Goal: Task Accomplishment & Management: Complete application form

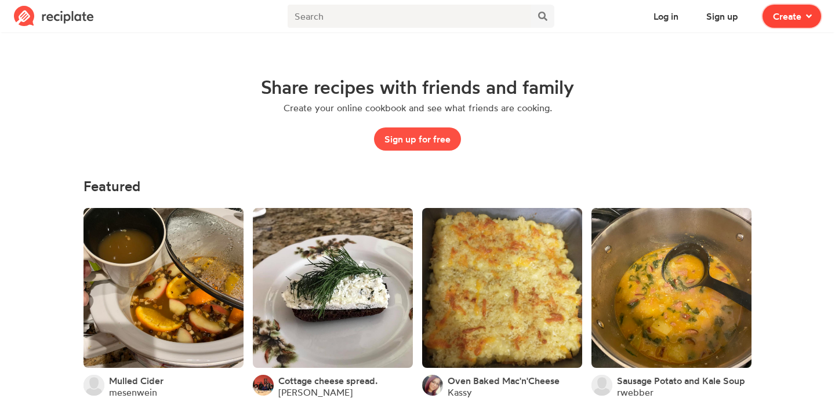
click at [777, 15] on span "Create" at bounding box center [787, 16] width 28 height 14
click at [445, 136] on button "Sign up for free" at bounding box center [417, 139] width 87 height 23
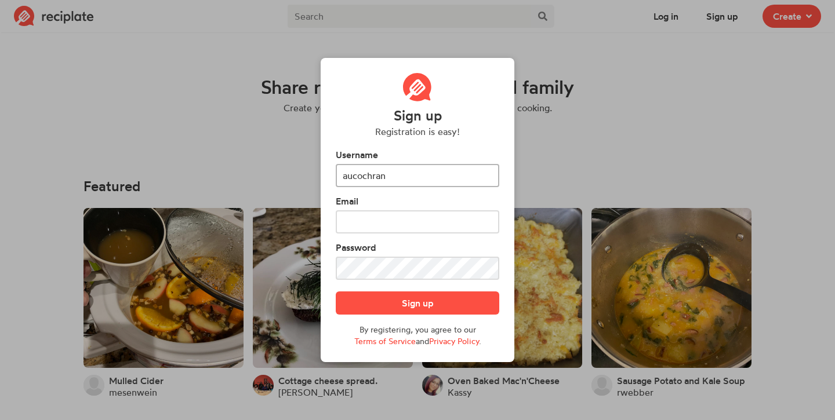
type input "aucochran"
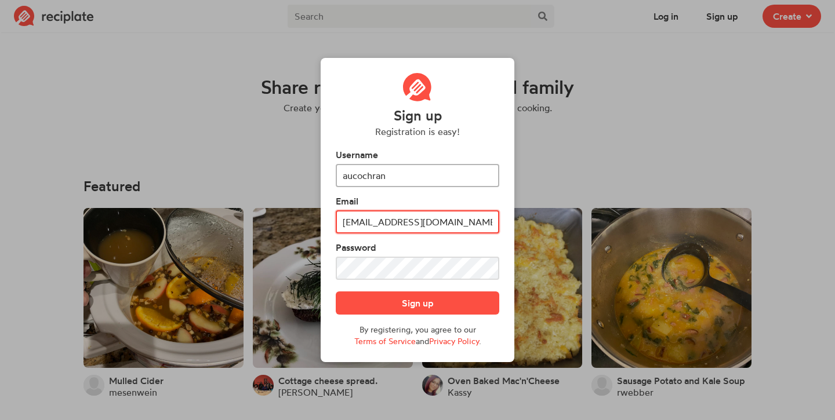
type input "[EMAIL_ADDRESS][DOMAIN_NAME]"
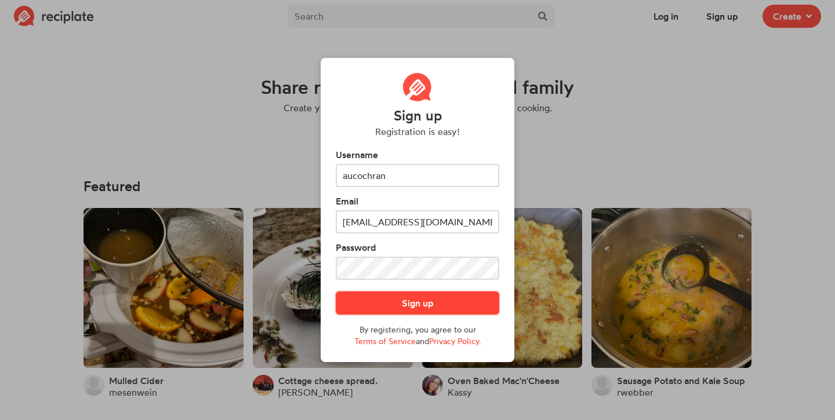
click at [412, 299] on button "Sign up" at bounding box center [417, 303] width 163 height 23
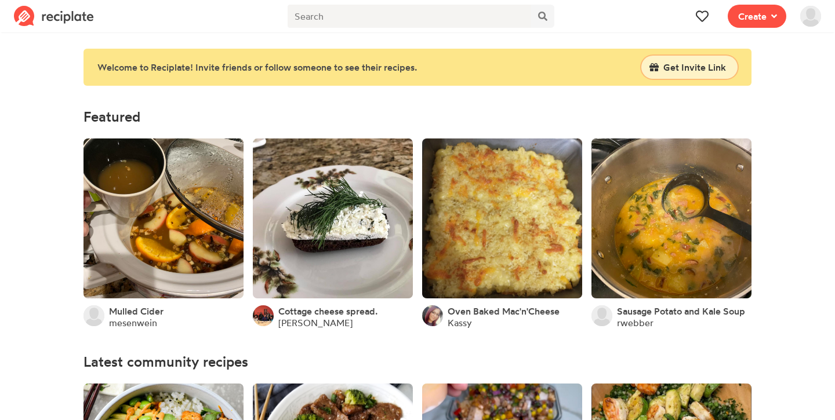
click at [715, 66] on span "Get Invite Link" at bounding box center [694, 67] width 63 height 14
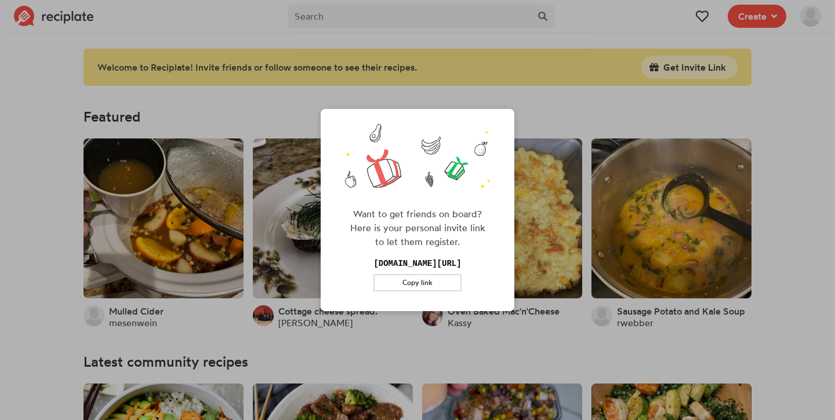
click at [528, 83] on div "Want to get friends on board? Here is your personal invite link to let them reg…" at bounding box center [417, 210] width 835 height 420
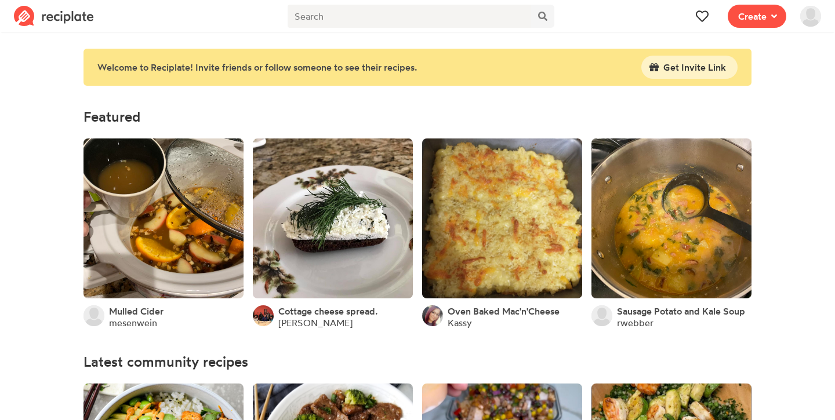
click at [43, 17] on img at bounding box center [54, 16] width 80 height 21
click at [26, 16] on img at bounding box center [54, 16] width 80 height 21
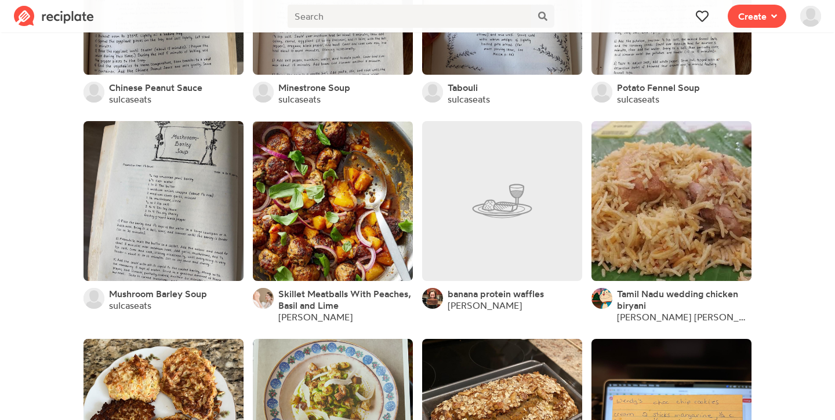
scroll to position [1295, 0]
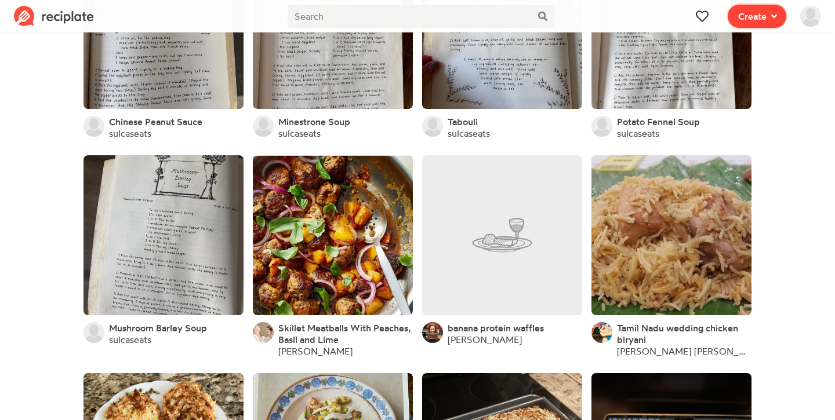
click at [769, 12] on span at bounding box center [771, 16] width 10 height 14
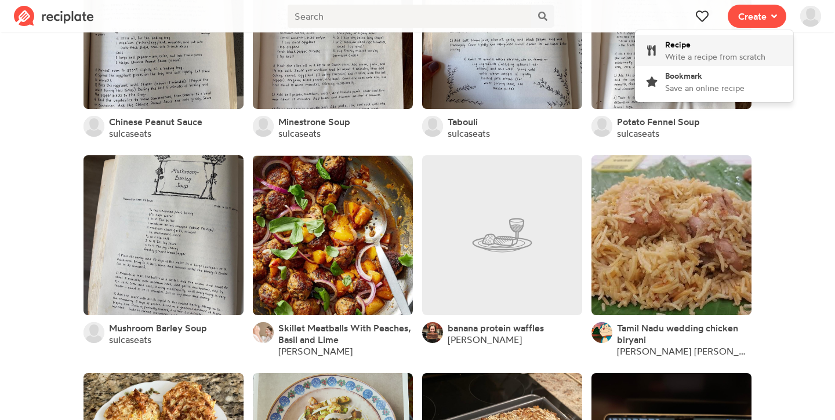
click at [743, 50] on div "Recipe Write a recipe from scratch" at bounding box center [715, 50] width 100 height 24
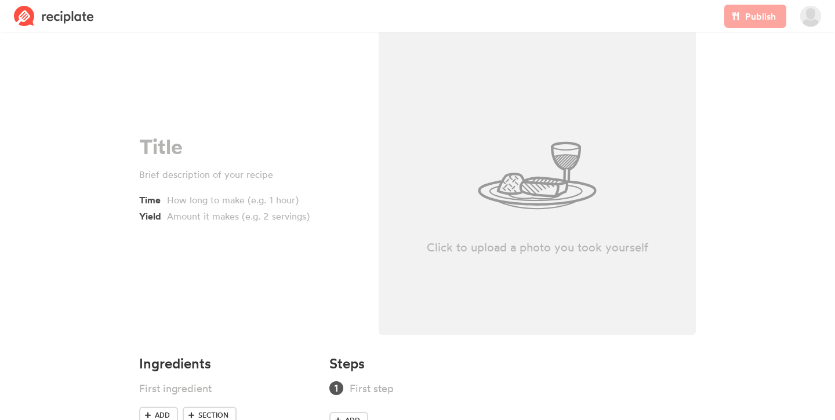
scroll to position [78, 0]
